Goal: Transaction & Acquisition: Book appointment/travel/reservation

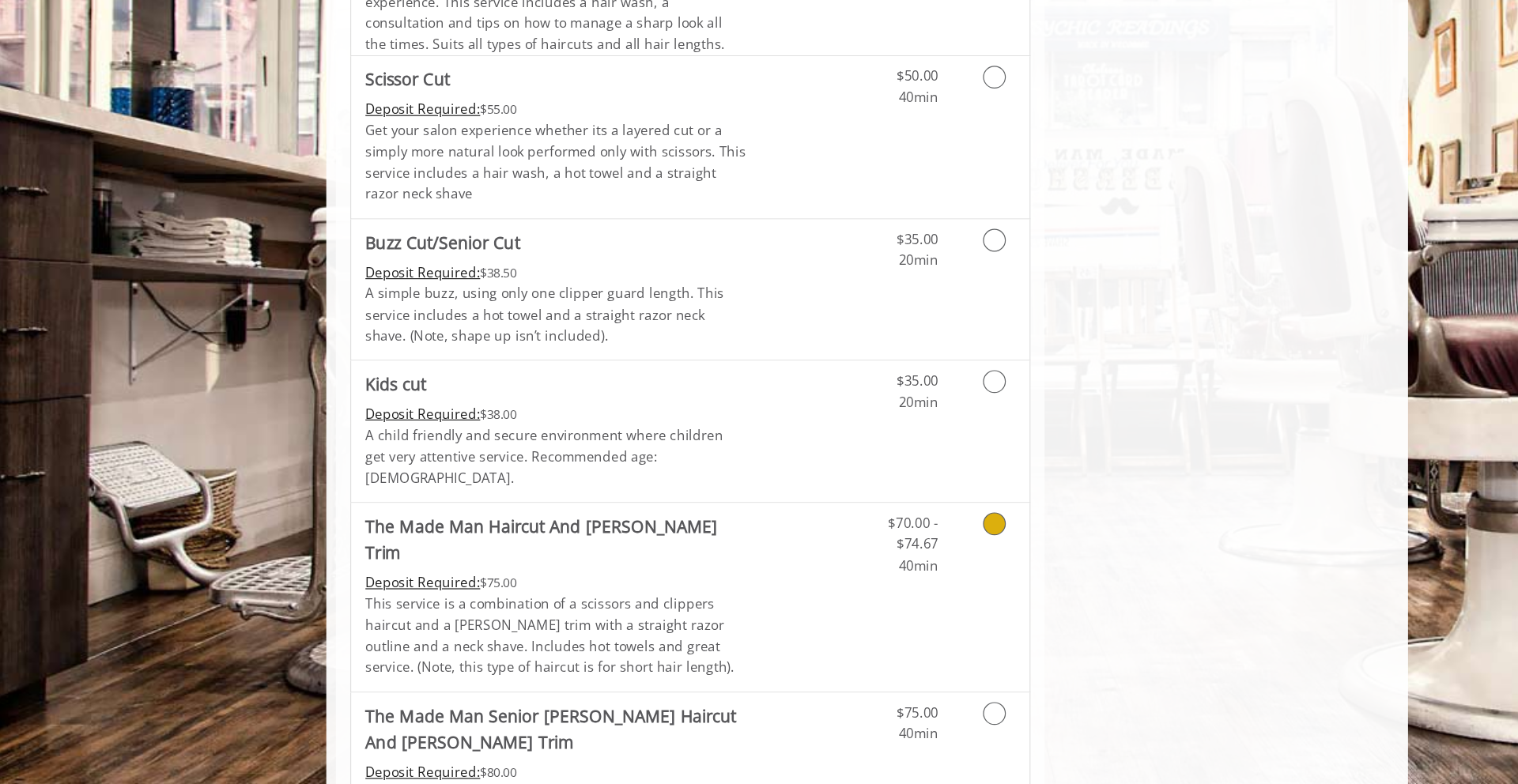
scroll to position [879, 0]
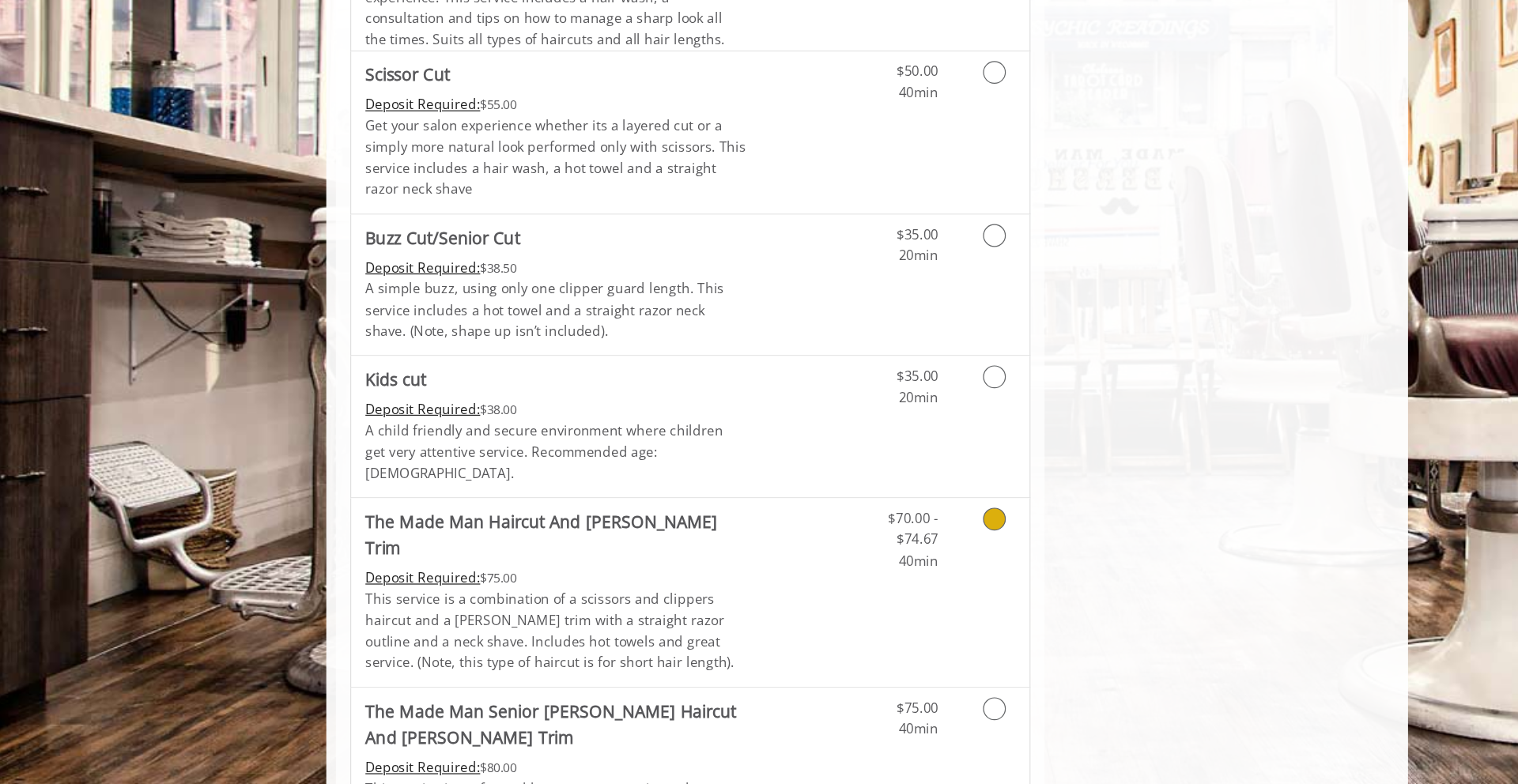
click at [863, 553] on icon "Grooming services" at bounding box center [865, 562] width 19 height 19
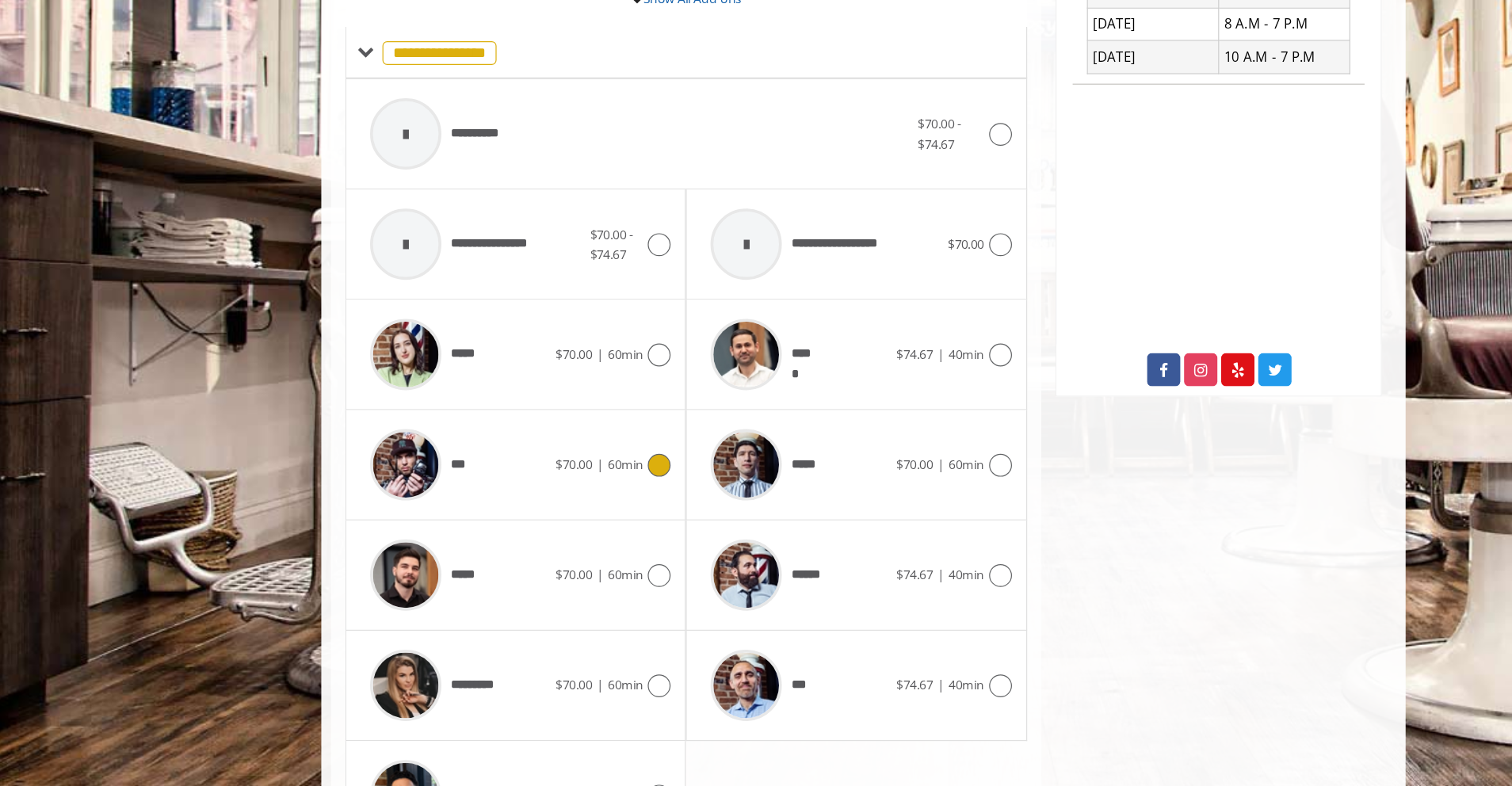
scroll to position [564, 0]
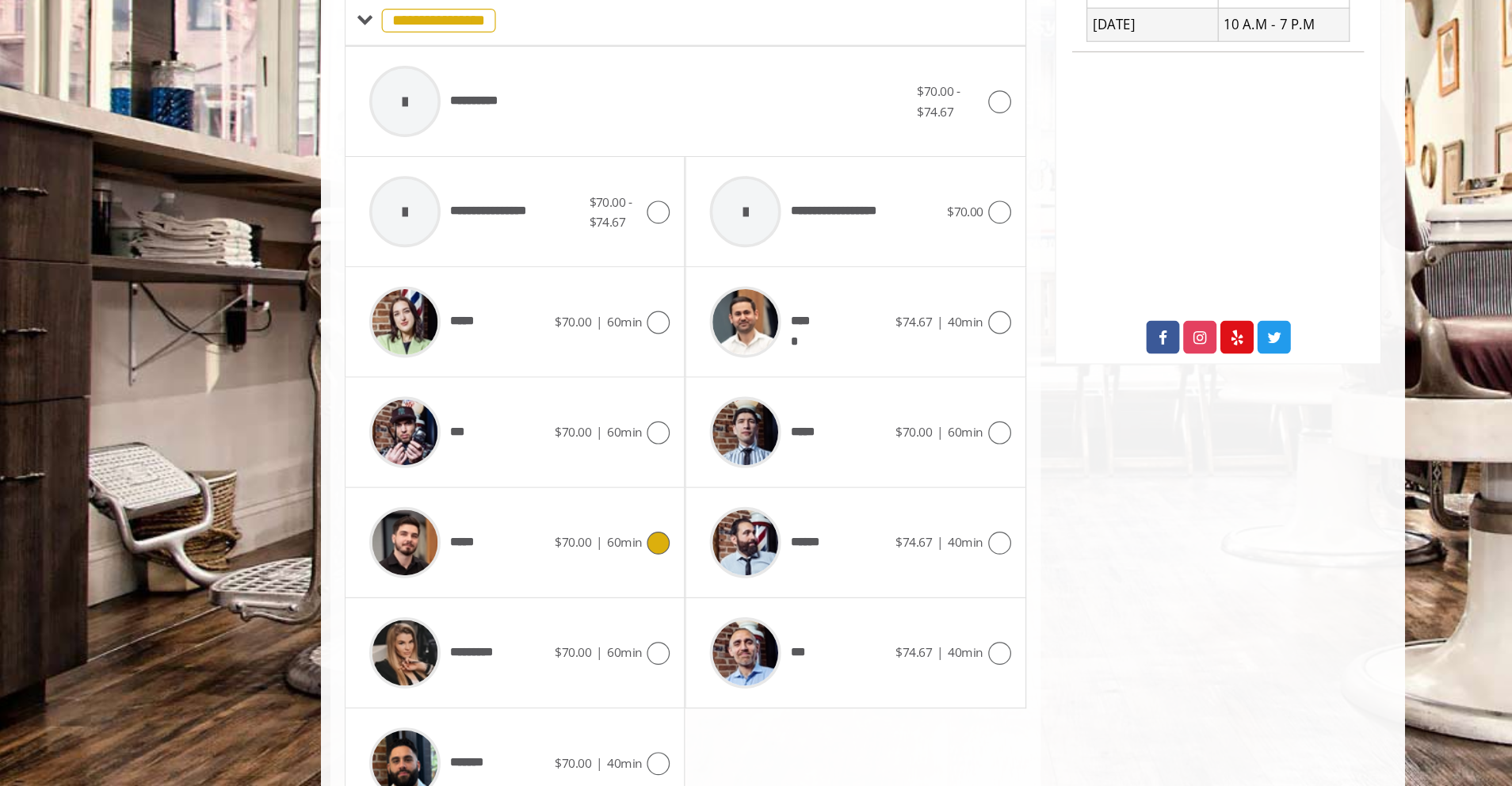
click at [579, 574] on icon at bounding box center [585, 583] width 19 height 19
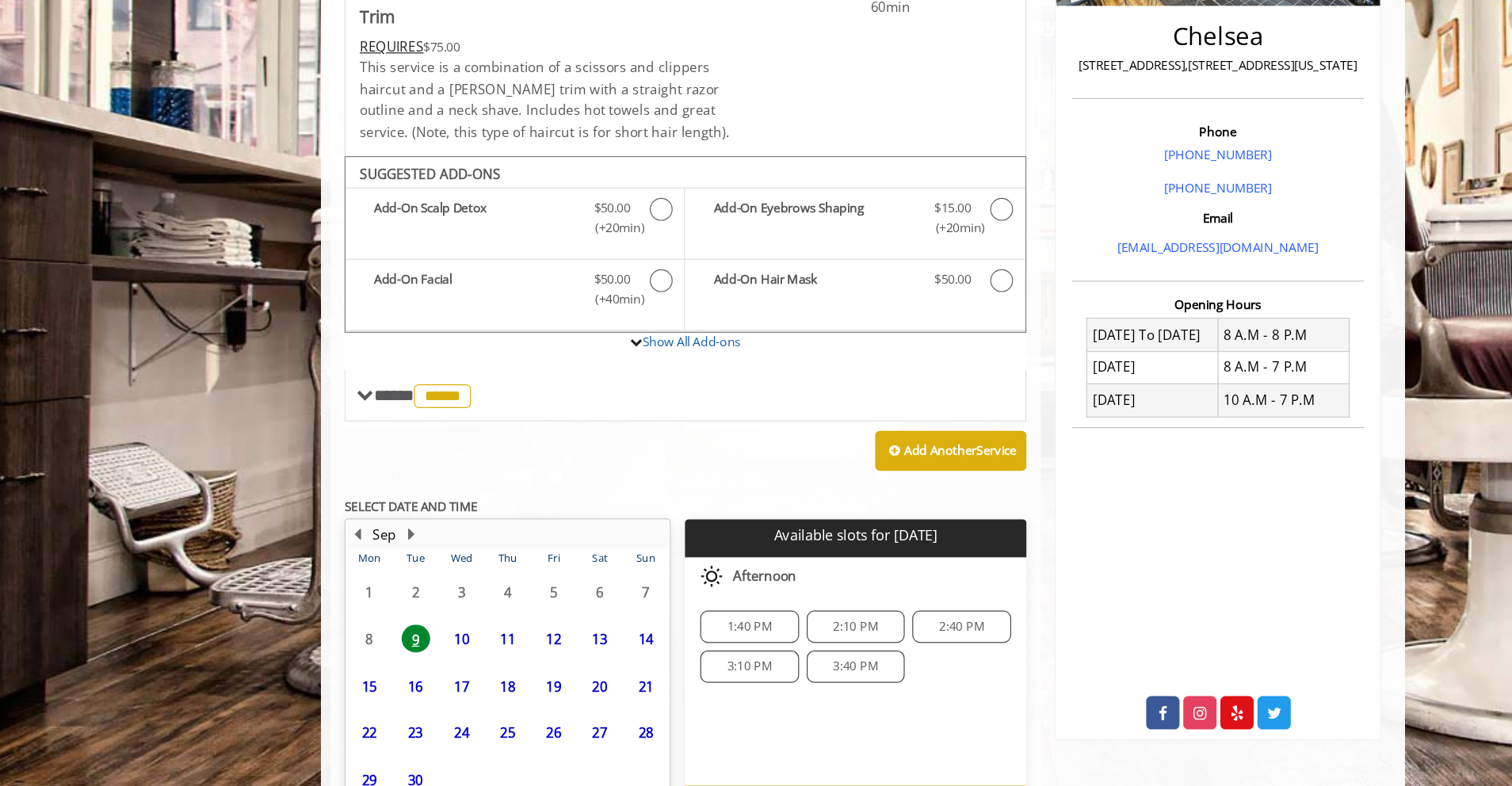
scroll to position [330, 0]
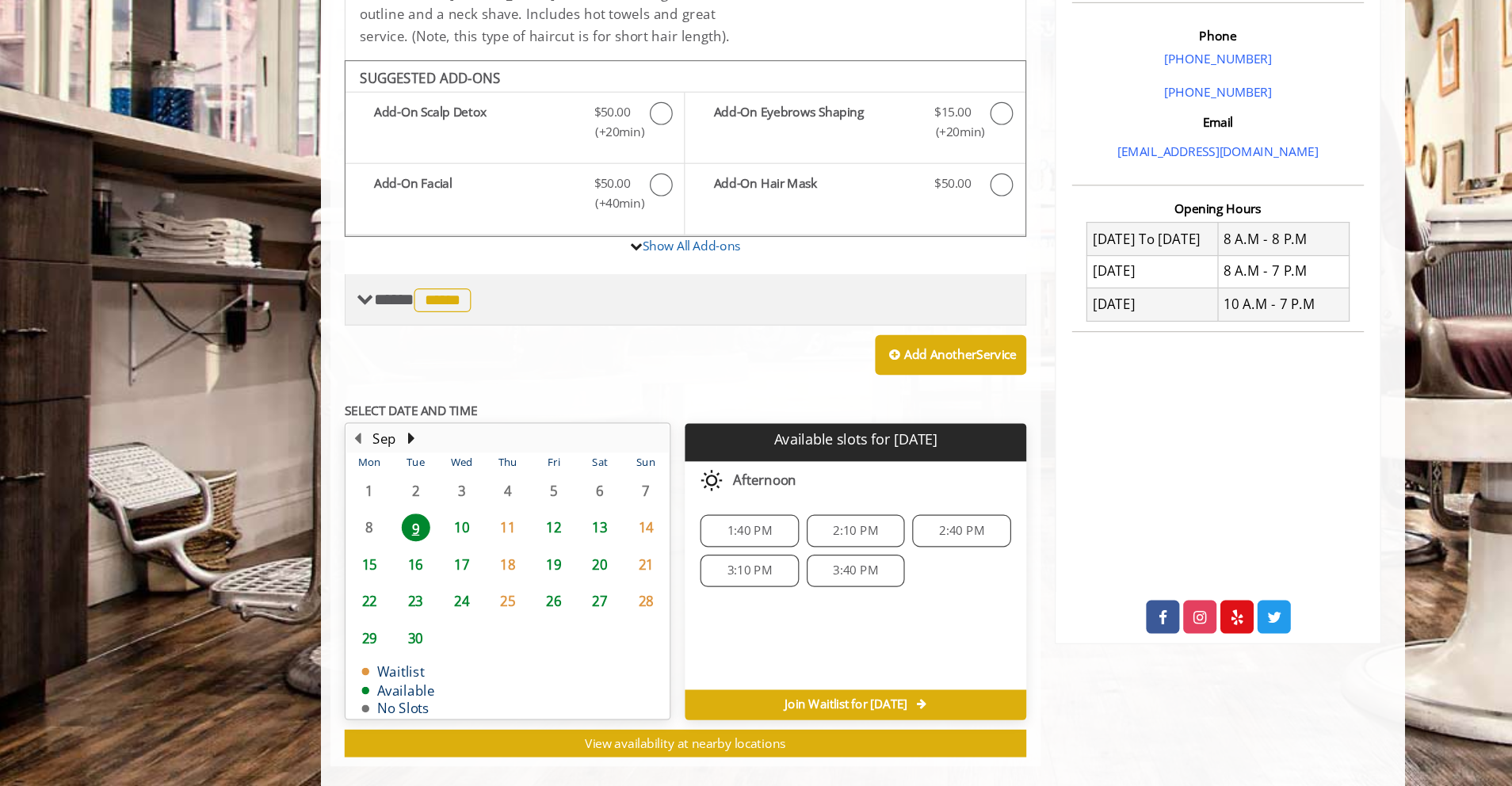
click at [344, 373] on span at bounding box center [341, 380] width 14 height 14
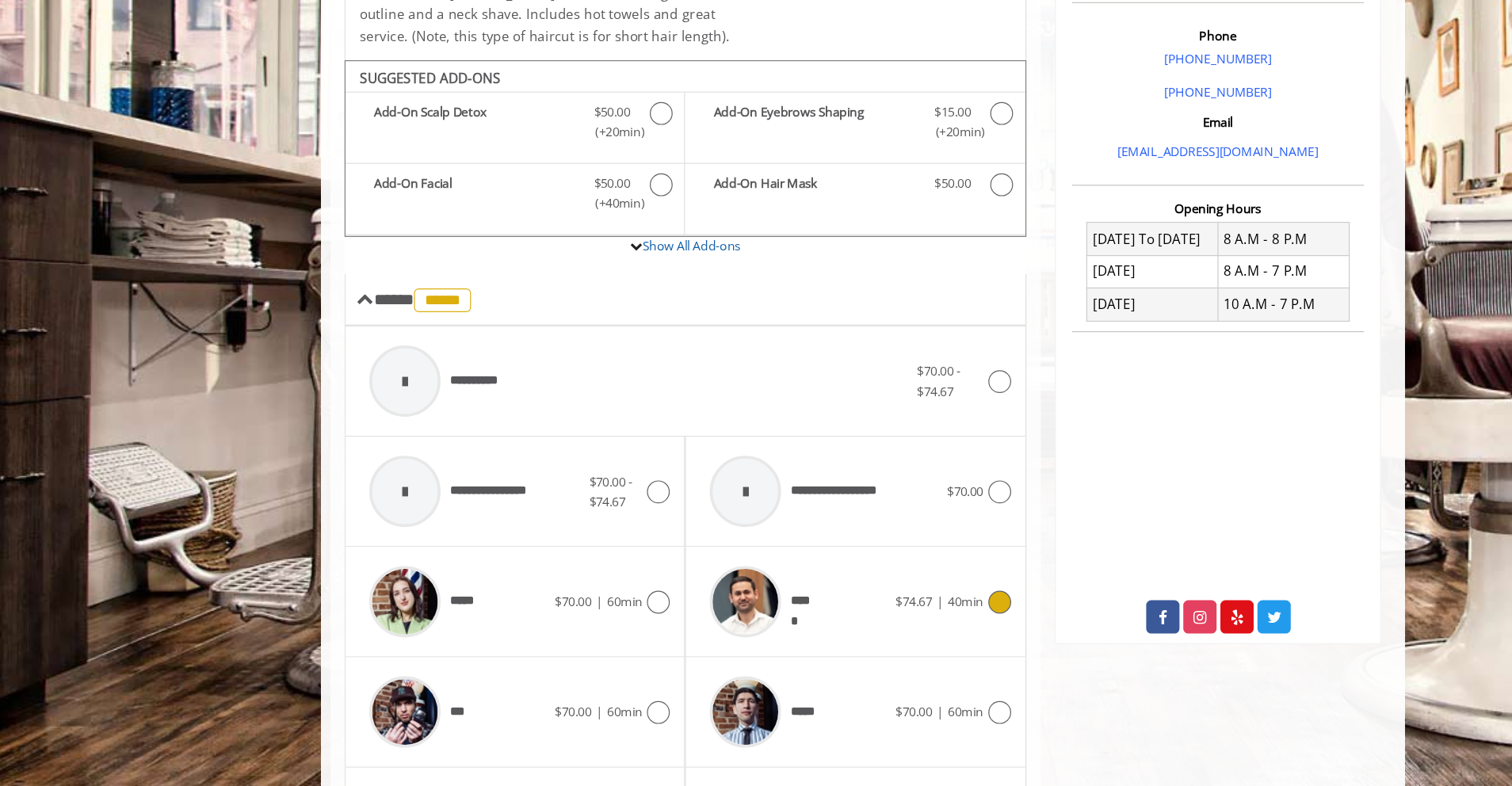
click at [864, 623] on icon at bounding box center [870, 632] width 19 height 19
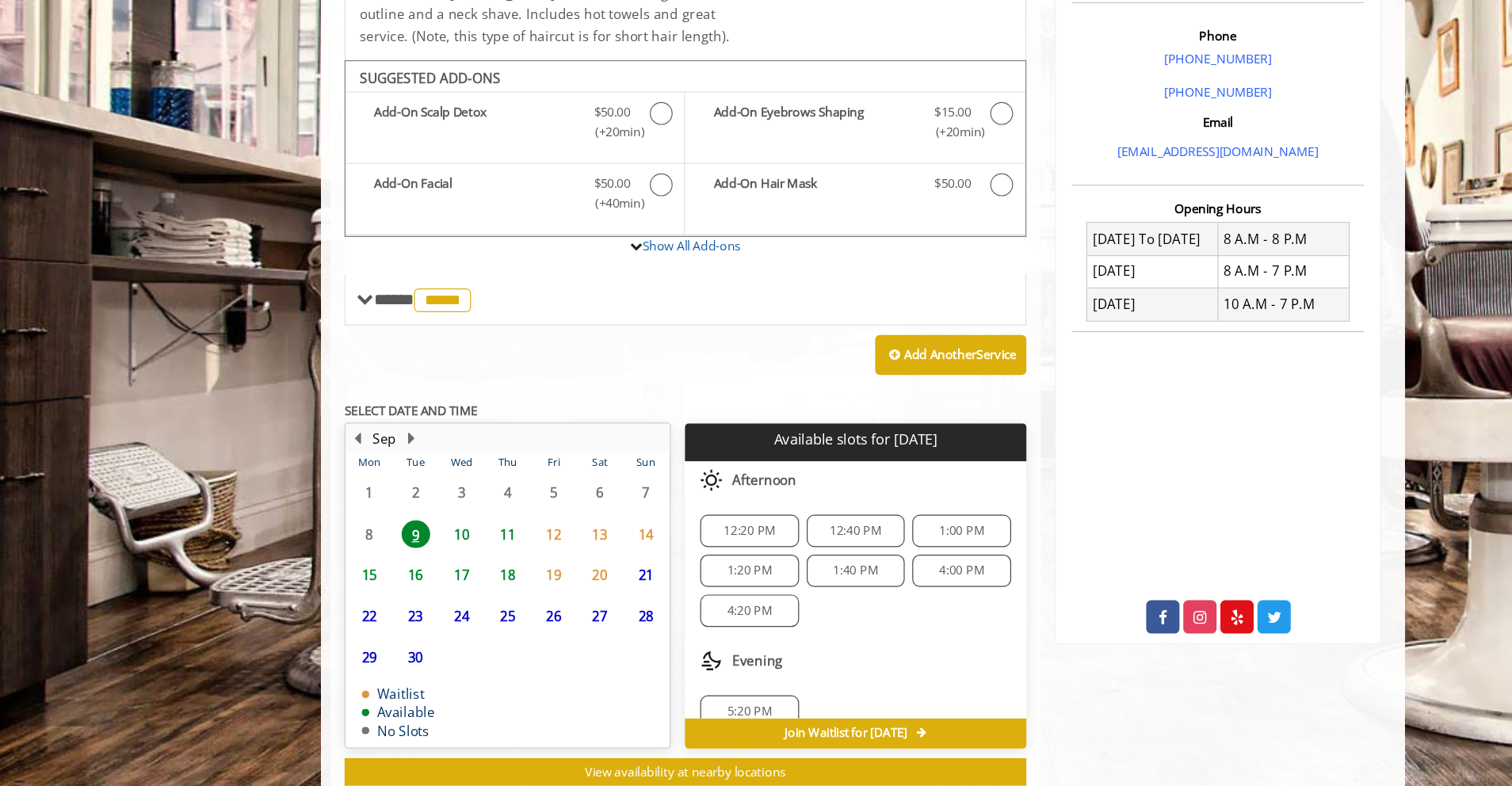
click at [458, 564] on span "11" at bounding box center [460, 575] width 24 height 23
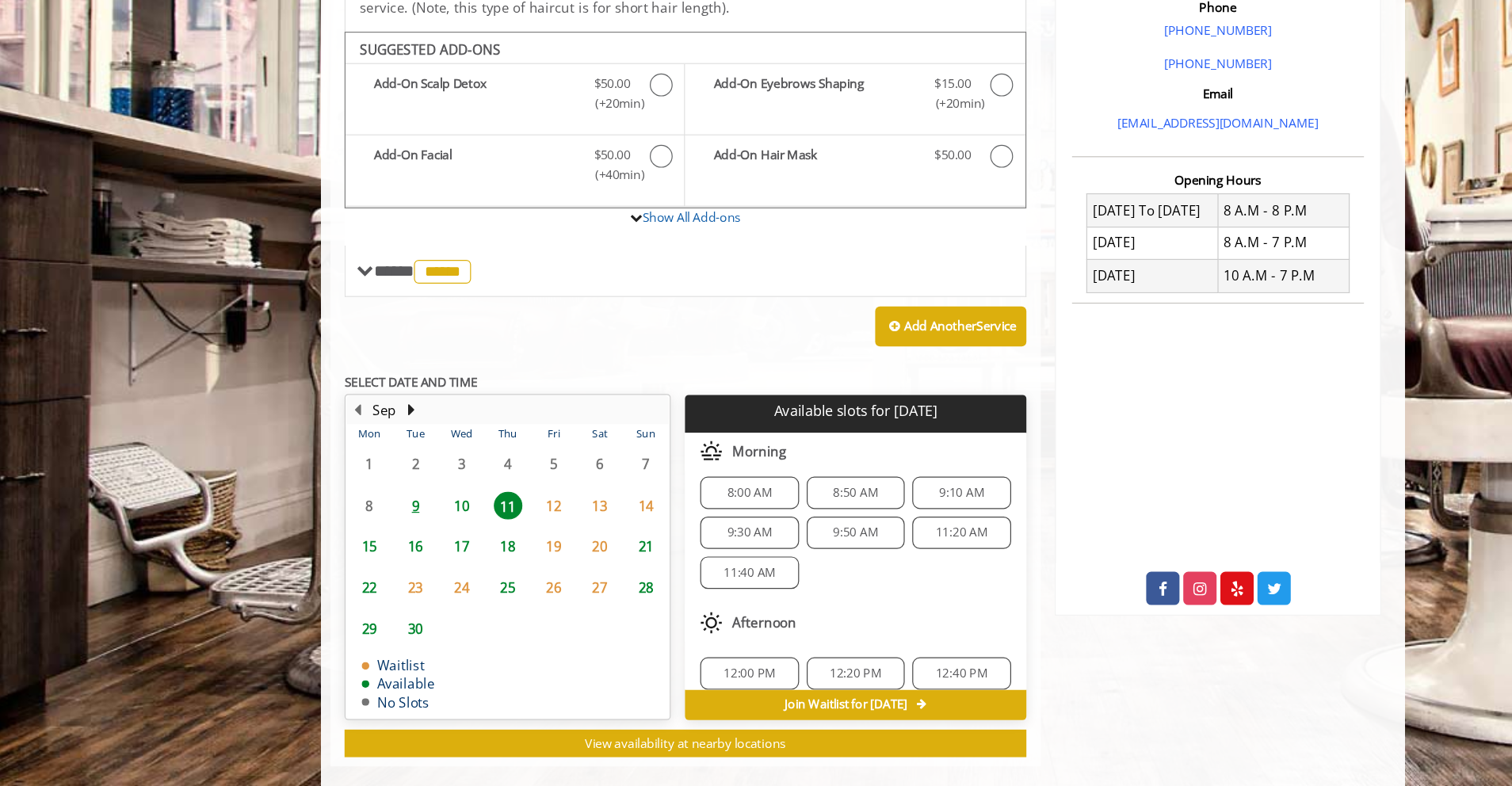
scroll to position [3, 0]
click at [667, 574] on span "9:30 AM" at bounding box center [661, 580] width 37 height 13
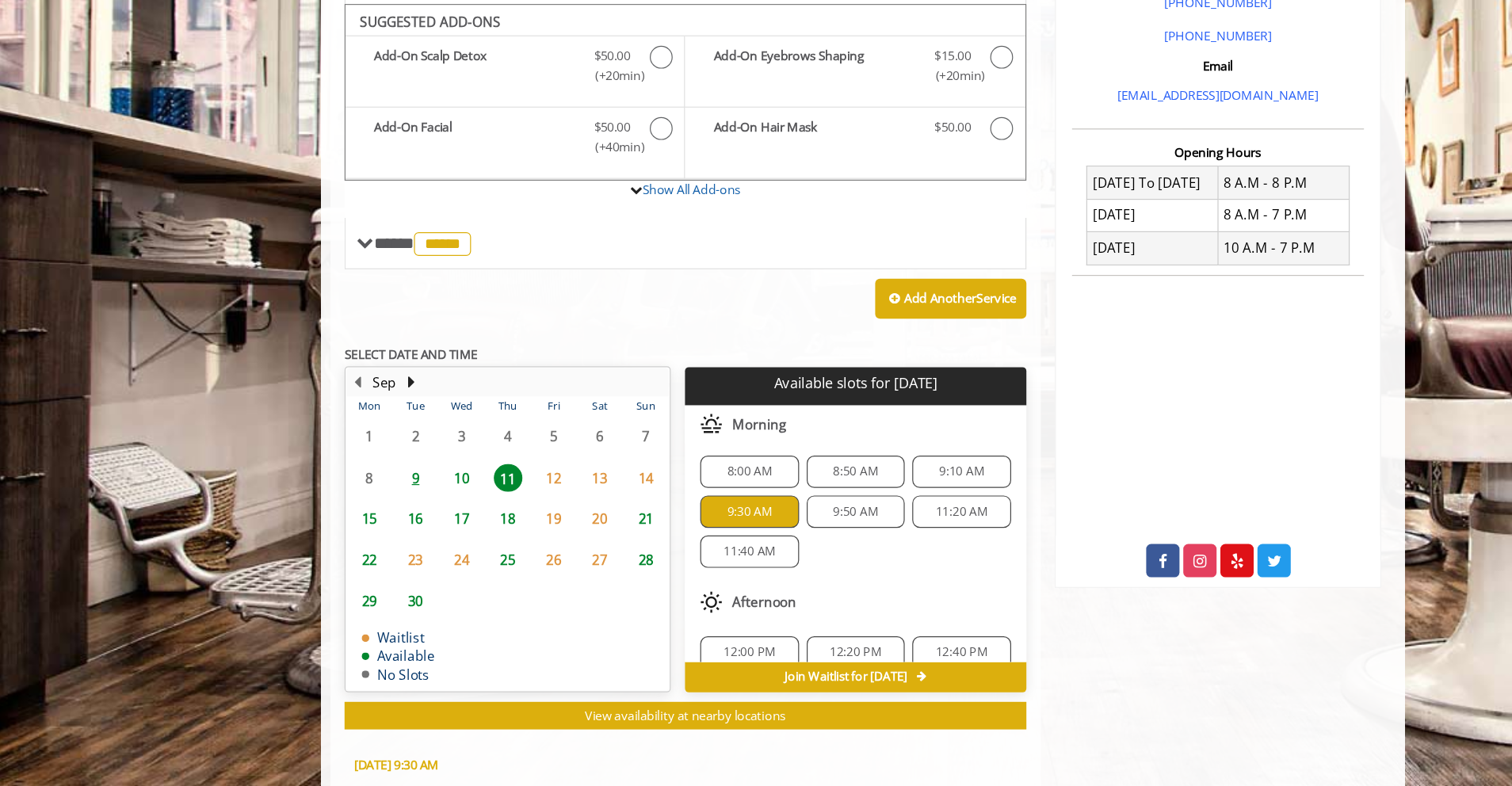
scroll to position [640, 0]
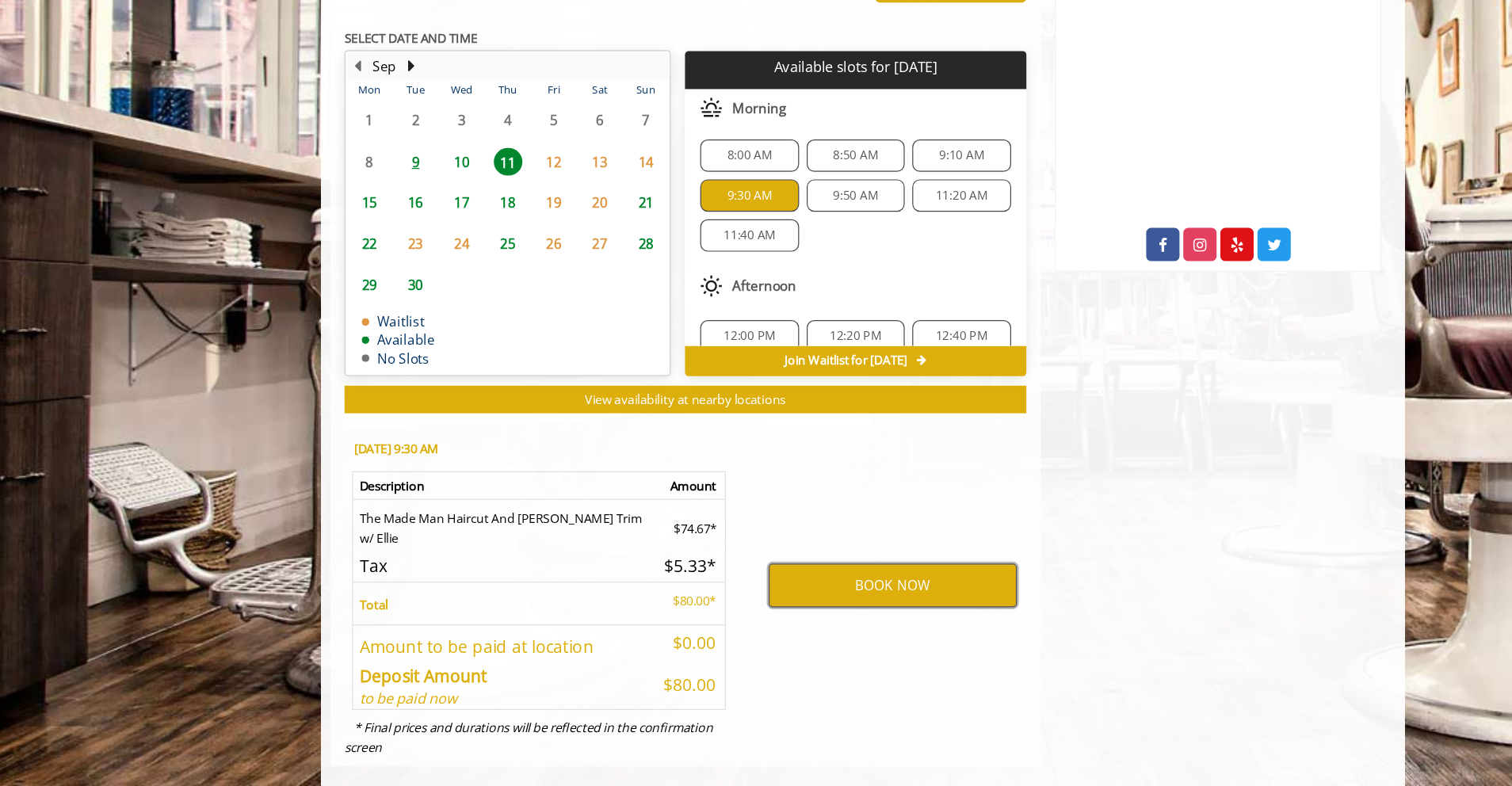
click at [729, 604] on button "BOOK NOW" at bounding box center [781, 618] width 207 height 36
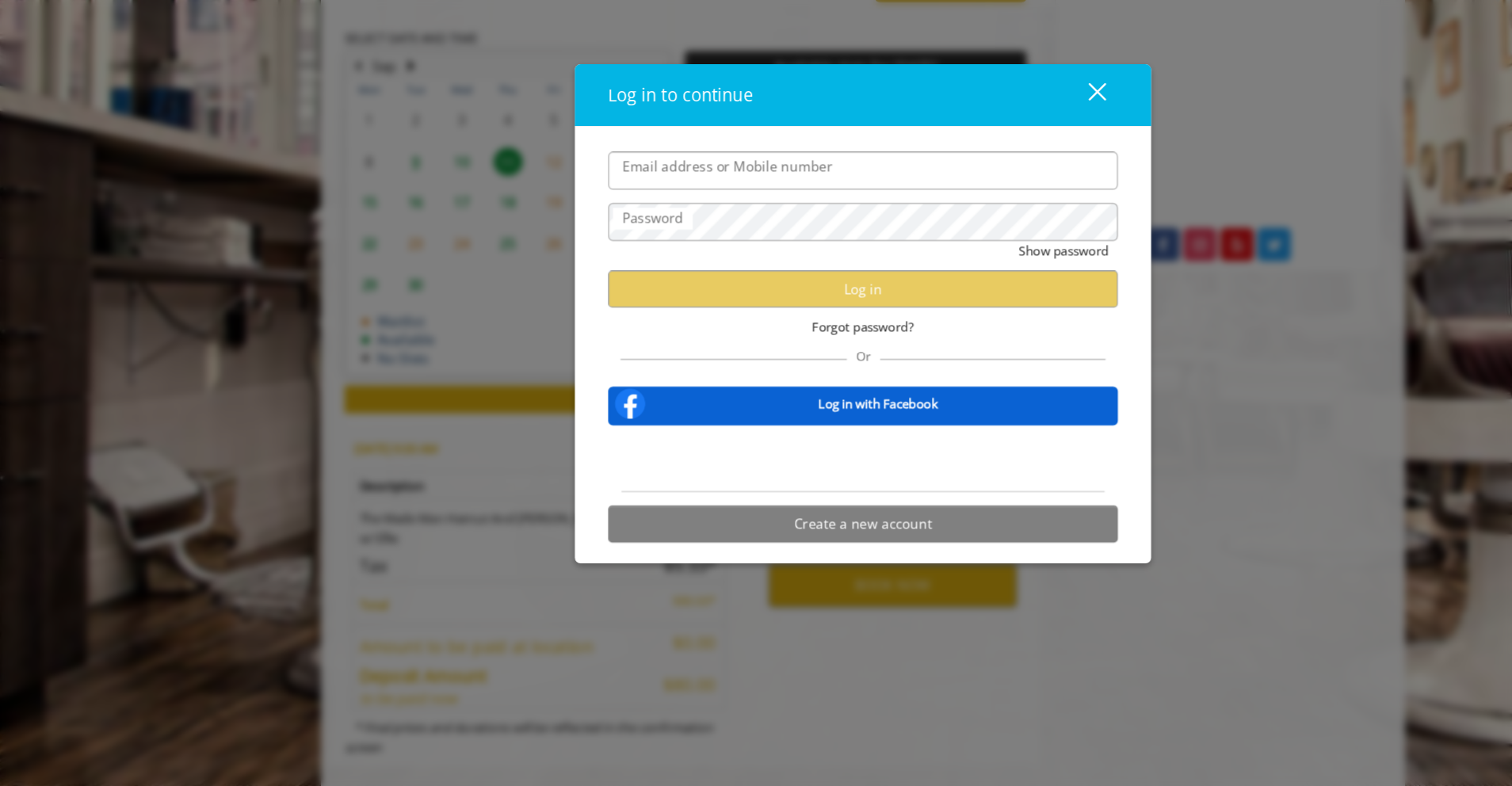
type input "**********"
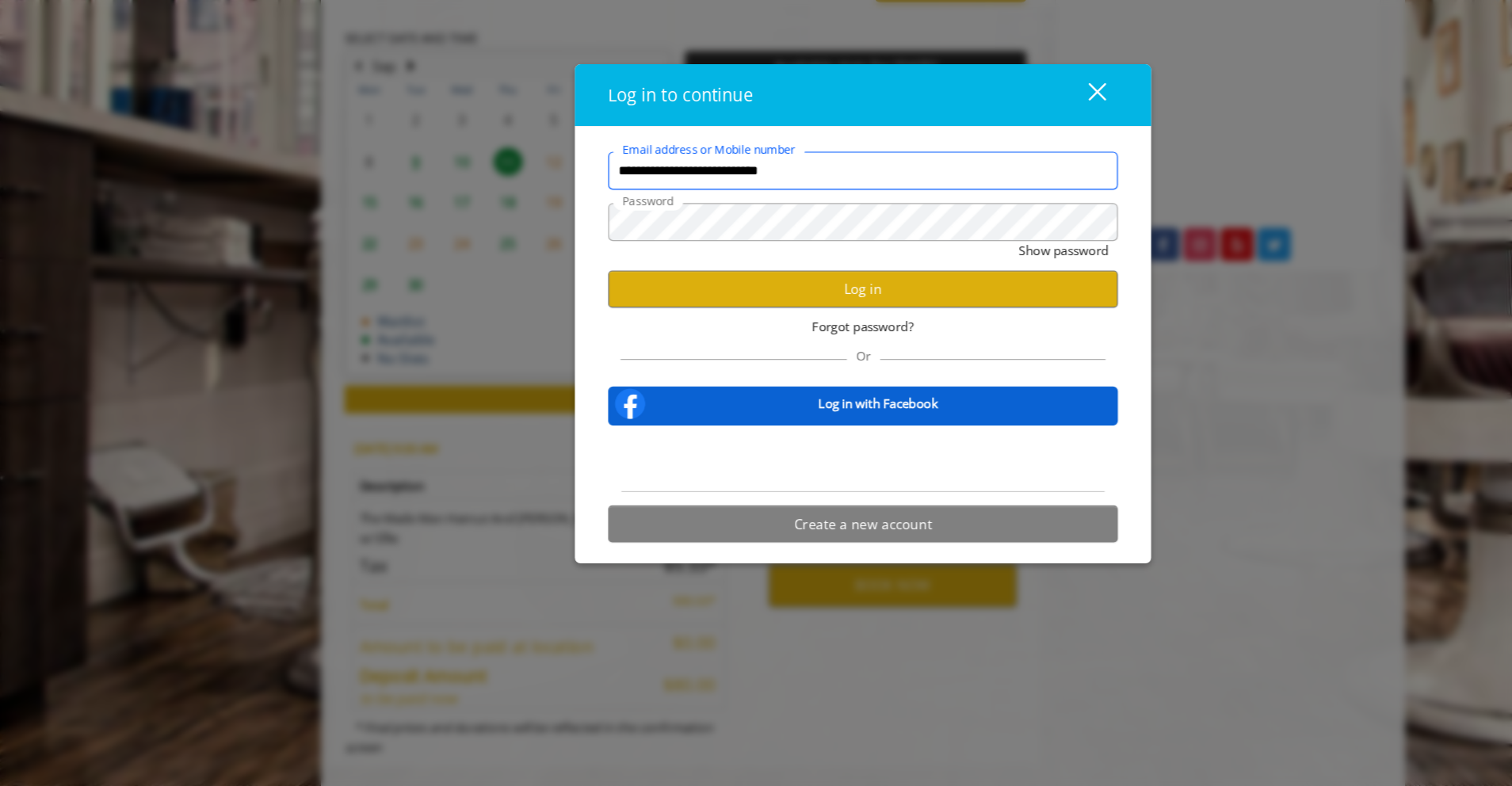
scroll to position [0, 0]
click at [767, 376] on button "Log in" at bounding box center [756, 372] width 424 height 31
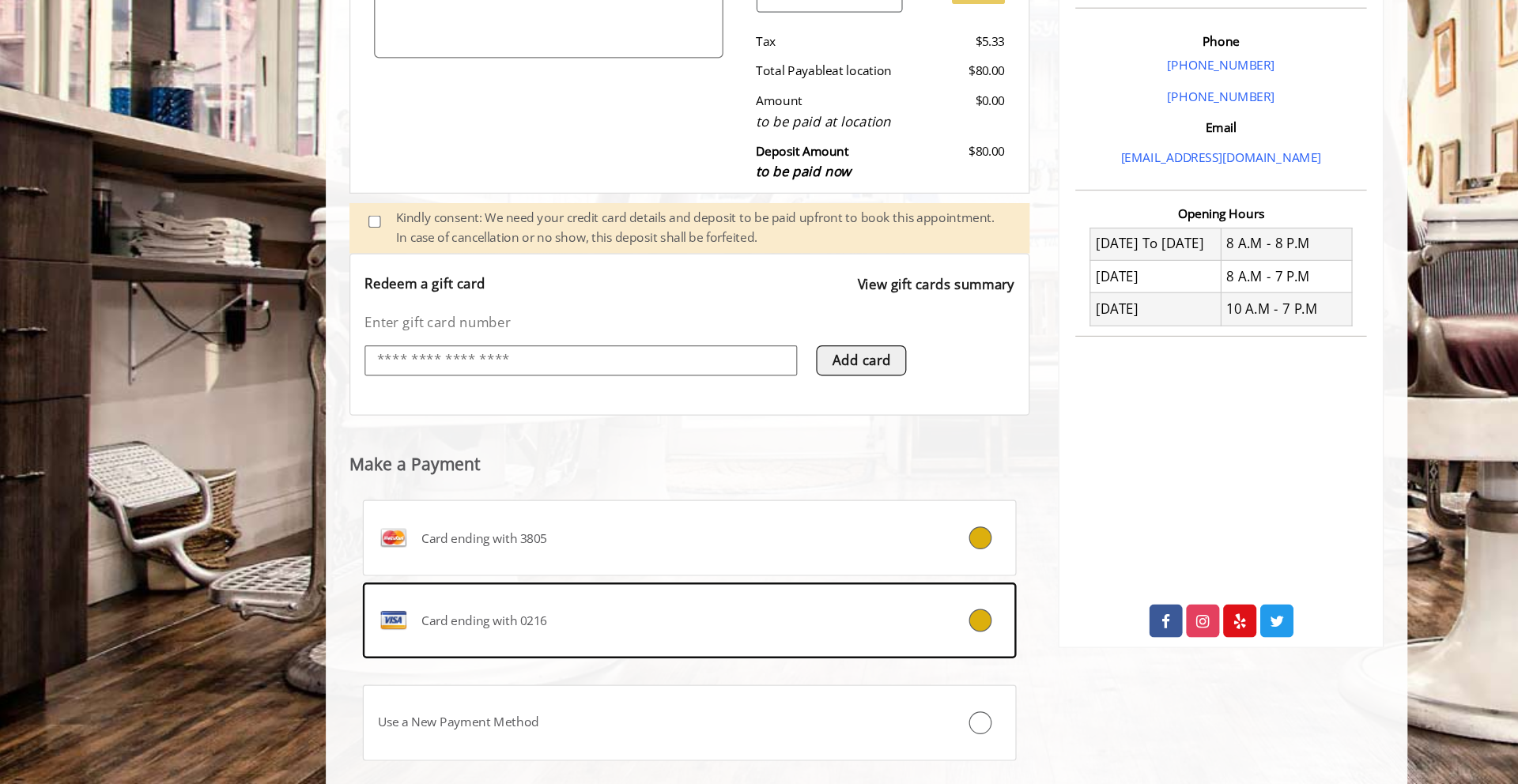
scroll to position [421, 0]
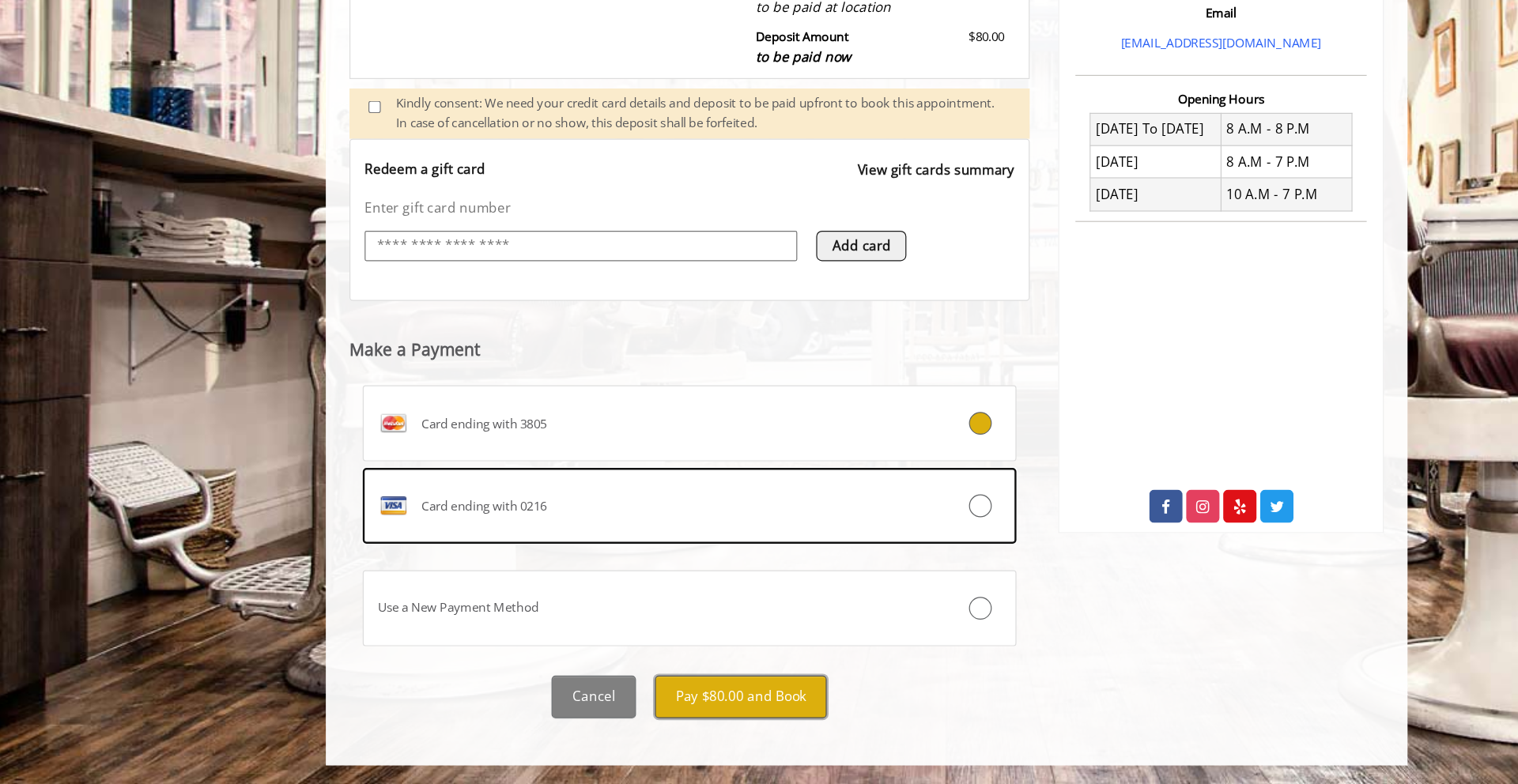
click at [651, 724] on button "Pay $80.00 and Book" at bounding box center [654, 710] width 143 height 36
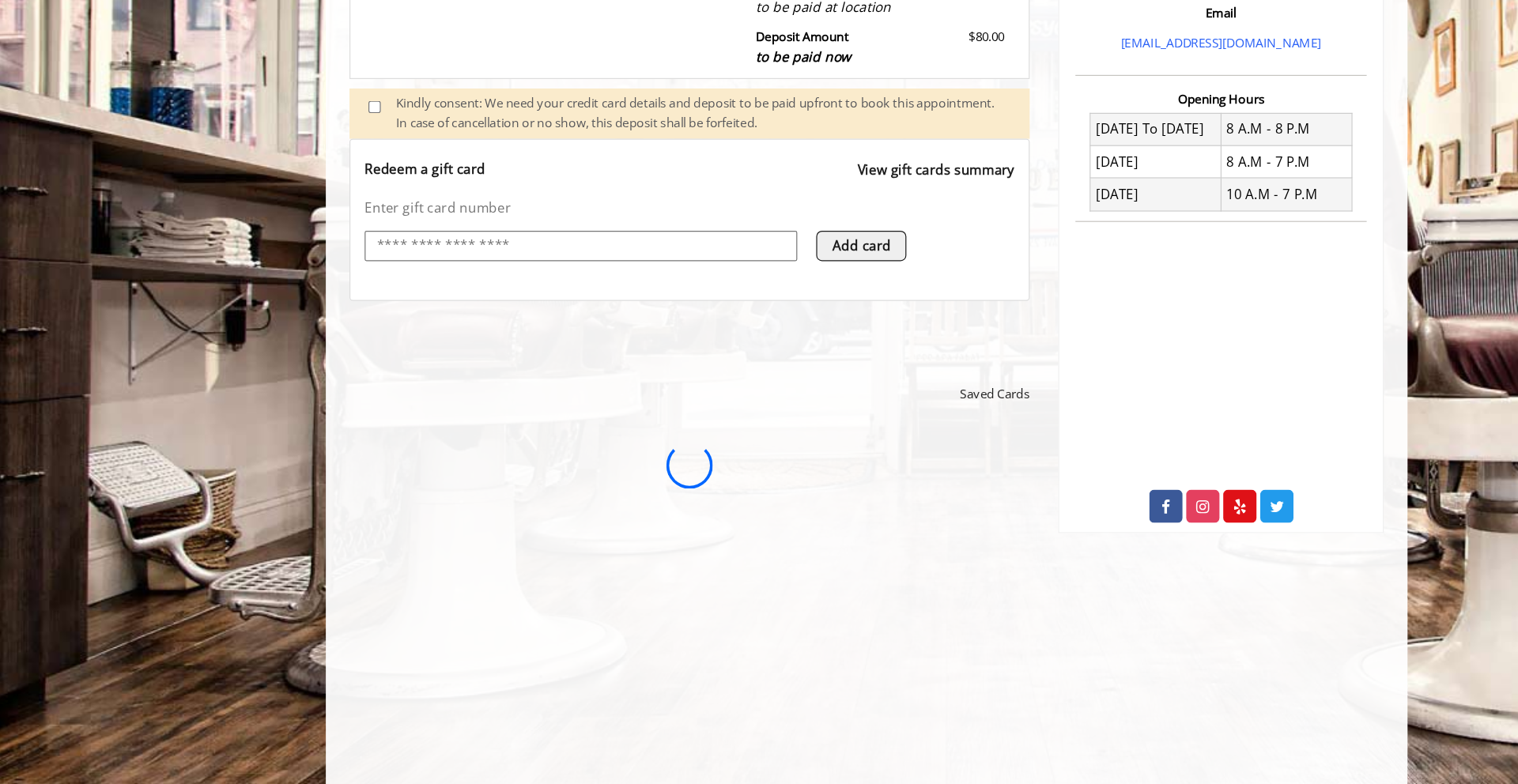
scroll to position [0, 0]
